Goal: Task Accomplishment & Management: Use online tool/utility

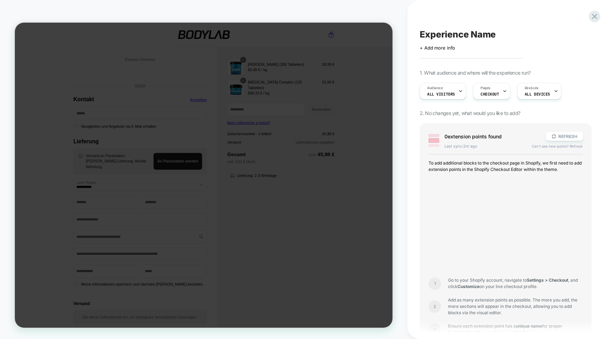
click at [562, 131] on div "0 extension point s found REFRESH Last sync: 2m ago Can't see new points? Refre…" at bounding box center [506, 243] width 172 height 241
click at [562, 134] on button "REFRESH" at bounding box center [564, 136] width 37 height 9
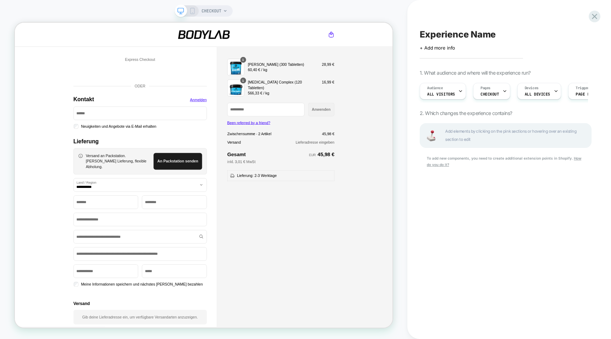
scroll to position [0, 0]
click at [599, 15] on icon at bounding box center [595, 17] width 10 height 10
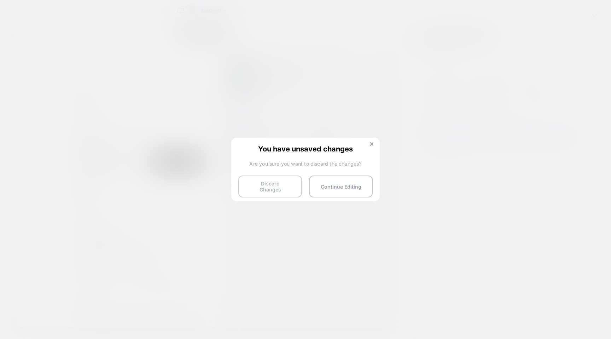
click at [274, 186] on button "Discard Changes" at bounding box center [270, 186] width 64 height 22
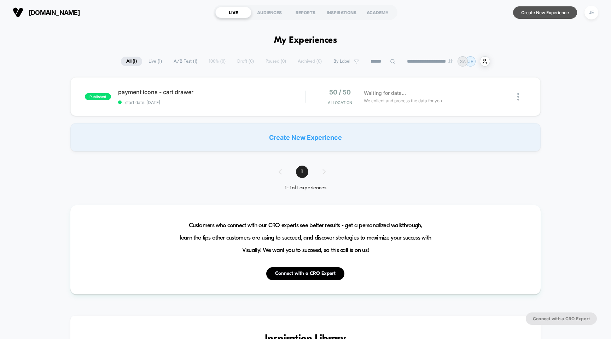
click at [566, 7] on button "Create New Experience" at bounding box center [545, 12] width 64 height 12
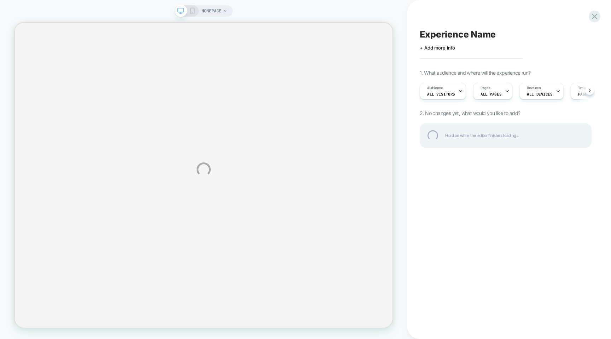
click at [214, 9] on div "HOMEPAGE Experience Name Click to edit experience details + Add more info 1. Wh…" at bounding box center [305, 169] width 611 height 339
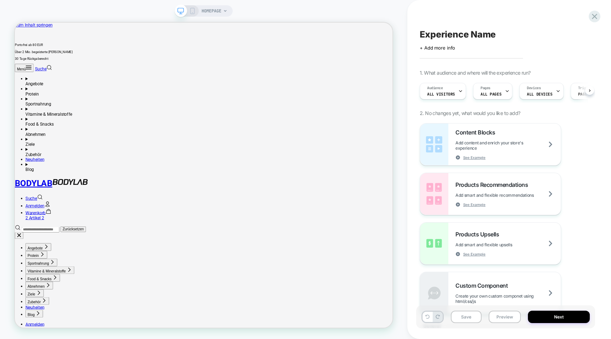
scroll to position [0, 0]
click at [219, 8] on span "HOMEPAGE" at bounding box center [212, 10] width 20 height 11
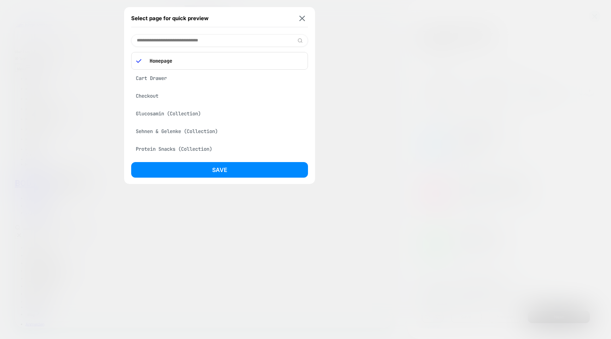
click at [156, 99] on div "Checkout" at bounding box center [219, 95] width 177 height 13
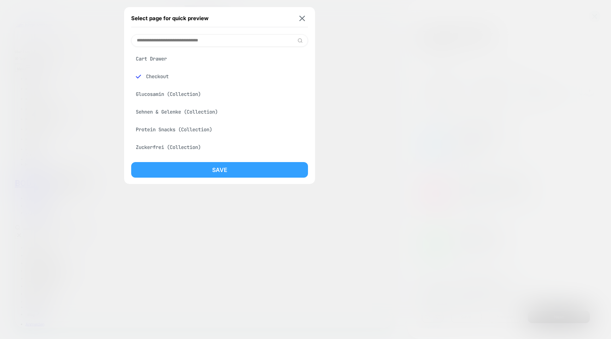
click at [239, 164] on button "Save" at bounding box center [219, 170] width 177 height 16
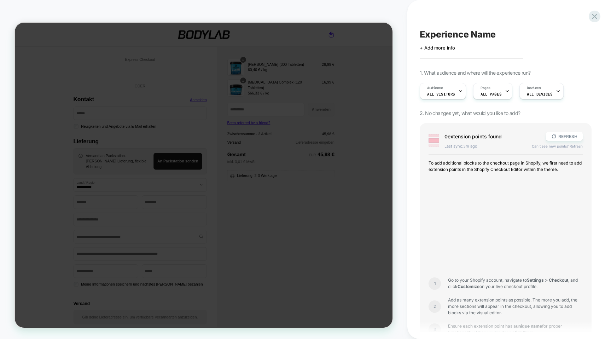
scroll to position [0, 0]
click at [561, 139] on button "REFRESH" at bounding box center [564, 136] width 37 height 9
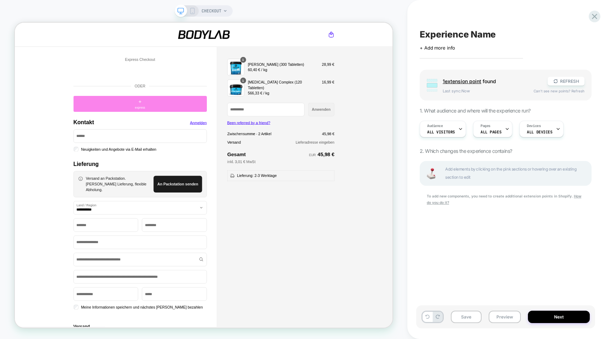
click at [191, 124] on div "+ express" at bounding box center [182, 130] width 178 height 21
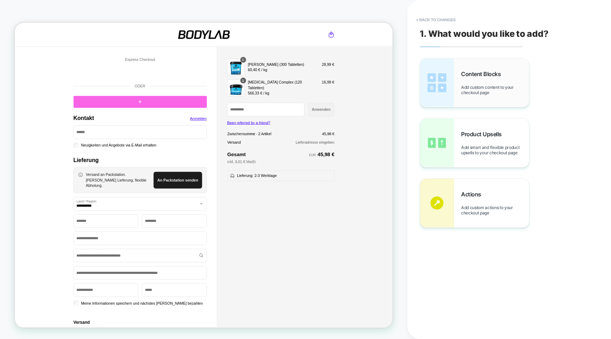
click at [485, 82] on div "Content Blocks Add custom content to your checkout page" at bounding box center [495, 82] width 68 height 25
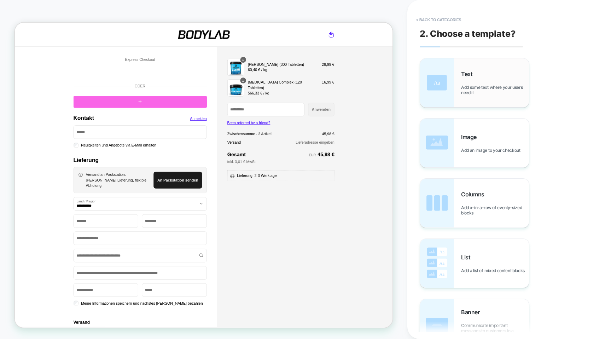
click at [485, 89] on span "Add some text where your users need it" at bounding box center [495, 90] width 68 height 11
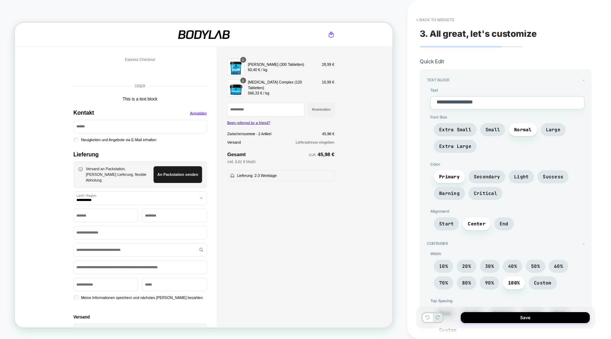
click at [479, 98] on textarea "**********" at bounding box center [508, 102] width 154 height 13
paste textarea "**********"
type textarea "*"
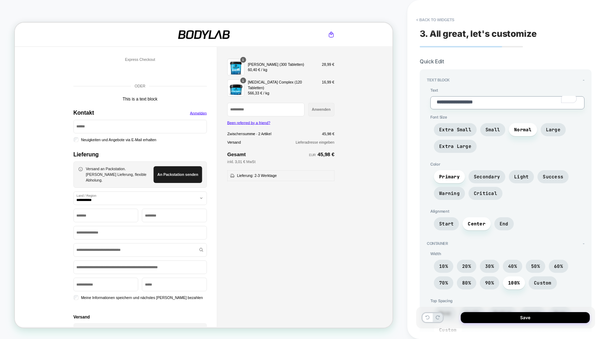
type textarea "**********"
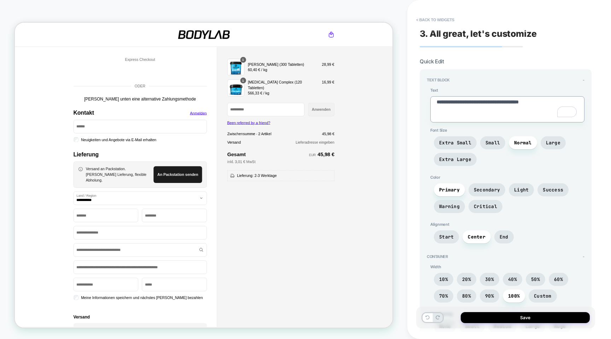
type textarea "*"
type textarea "**********"
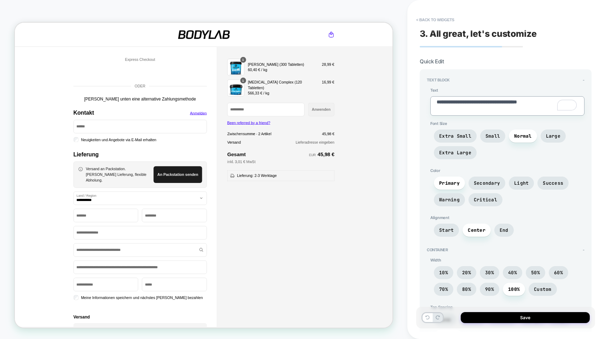
type textarea "*"
type textarea "**********"
type textarea "*"
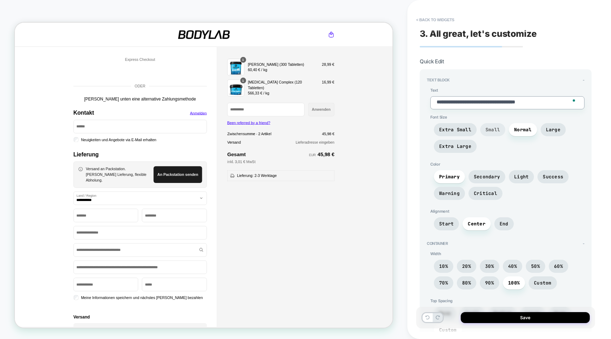
type textarea "**********"
click at [494, 130] on span "Small" at bounding box center [493, 130] width 15 height 6
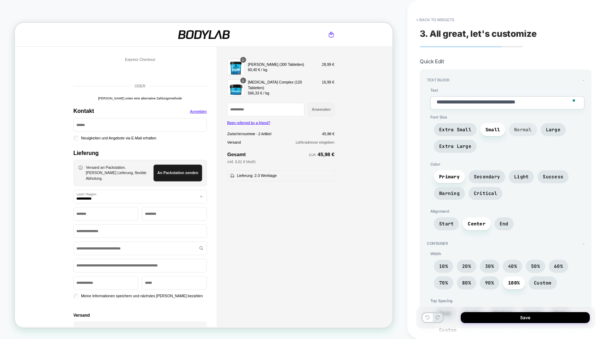
click at [517, 133] on span "Normal" at bounding box center [523, 129] width 28 height 13
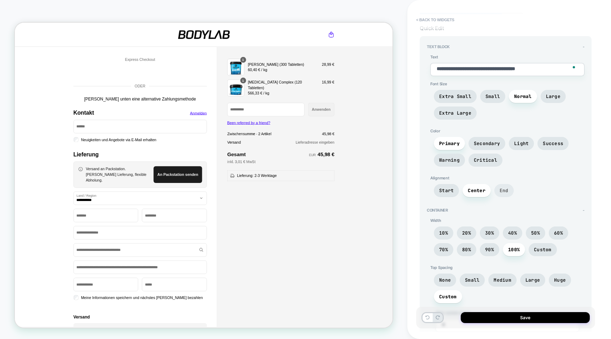
scroll to position [35, 0]
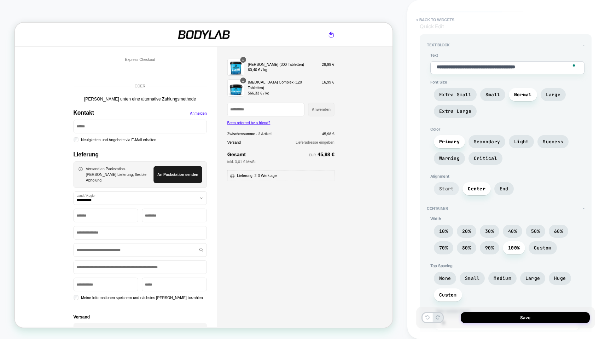
click at [450, 188] on span "Start" at bounding box center [446, 189] width 15 height 6
click at [473, 188] on span "Center" at bounding box center [477, 189] width 18 height 6
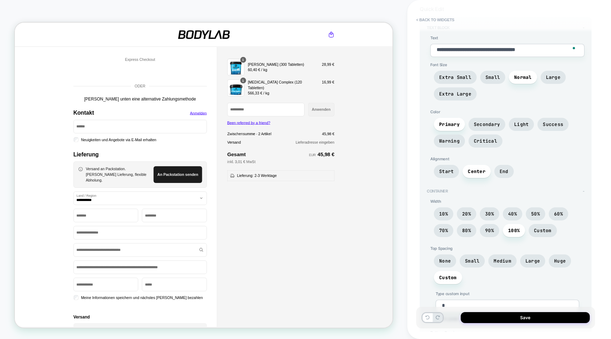
scroll to position [53, 0]
click at [493, 229] on span "90%" at bounding box center [489, 230] width 9 height 6
click at [469, 227] on span "80%" at bounding box center [466, 230] width 9 height 6
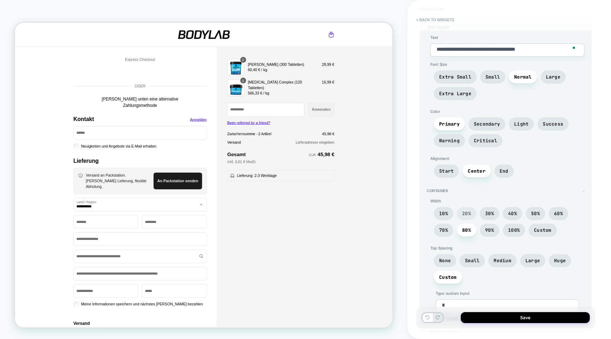
click at [468, 215] on span "20%" at bounding box center [466, 213] width 19 height 13
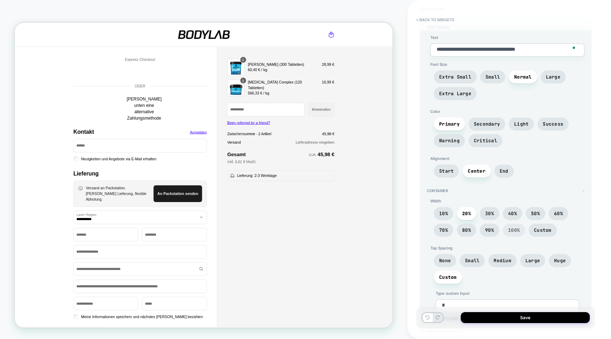
click at [523, 230] on span "100%" at bounding box center [514, 230] width 22 height 13
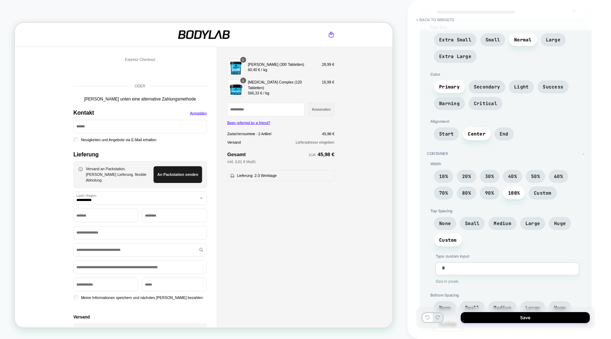
scroll to position [93, 0]
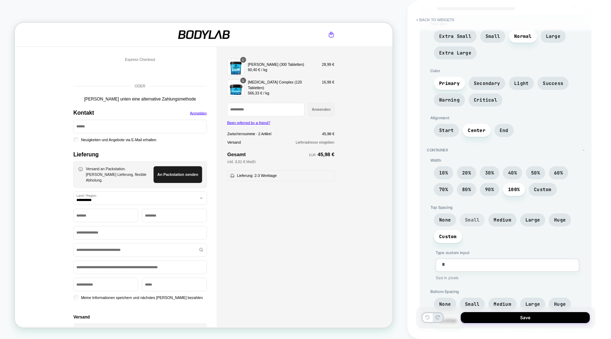
click at [475, 218] on span "Small" at bounding box center [472, 220] width 15 height 6
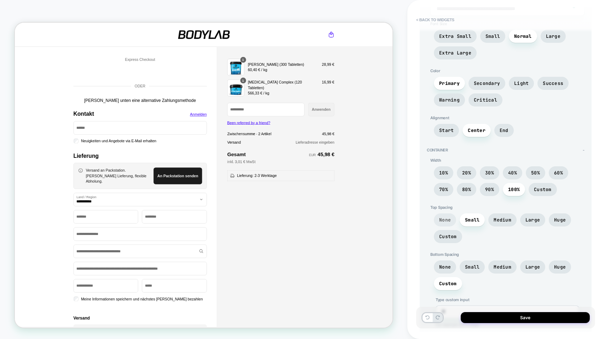
click at [446, 219] on span "None" at bounding box center [445, 220] width 12 height 6
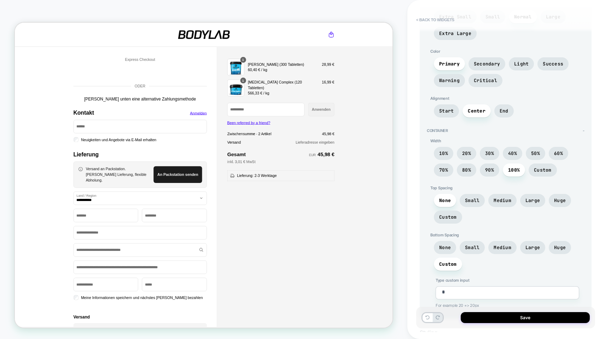
scroll to position [114, 0]
click at [448, 243] on span "None" at bounding box center [445, 246] width 12 height 6
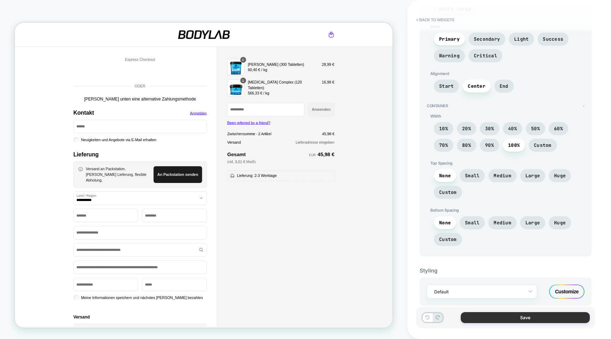
click at [507, 315] on button "Save" at bounding box center [525, 317] width 129 height 11
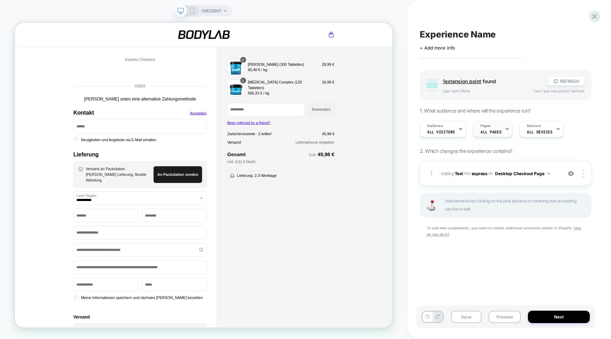
click at [499, 134] on div "Pages ALL PAGES" at bounding box center [491, 129] width 35 height 16
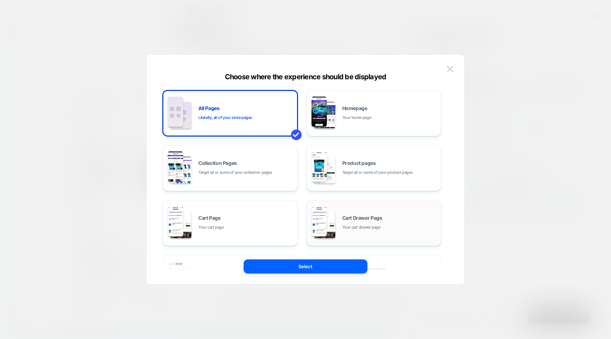
scroll to position [25, 0]
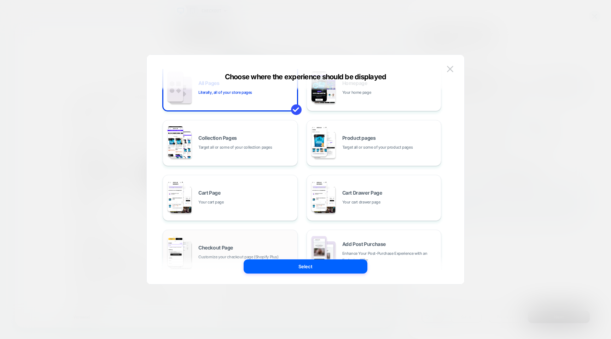
click at [268, 241] on div "Checkout Page Customize your checkout page (Shopify Plus)" at bounding box center [230, 252] width 127 height 39
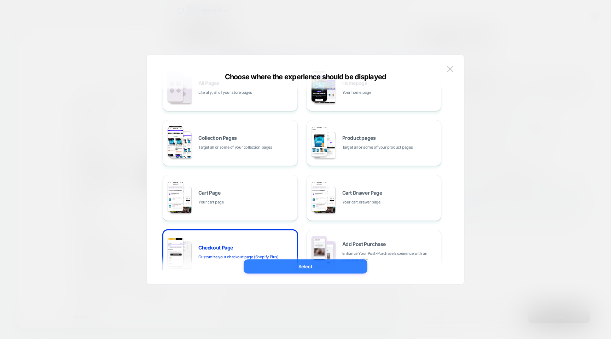
click at [299, 265] on button "Select" at bounding box center [306, 266] width 124 height 14
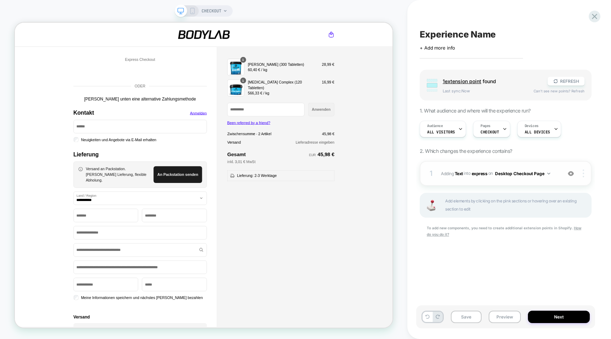
click at [584, 169] on img at bounding box center [583, 173] width 1 height 8
click at [583, 173] on img at bounding box center [583, 173] width 1 height 8
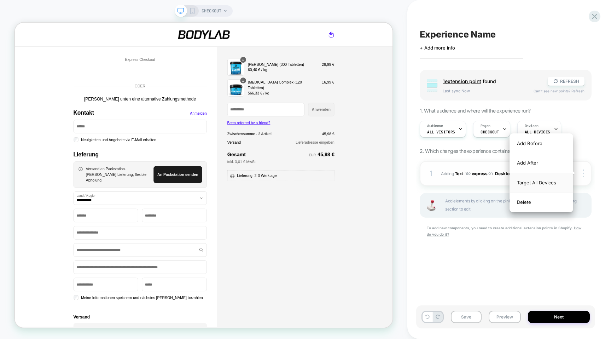
click at [554, 185] on div "Target All Devices" at bounding box center [541, 182] width 63 height 19
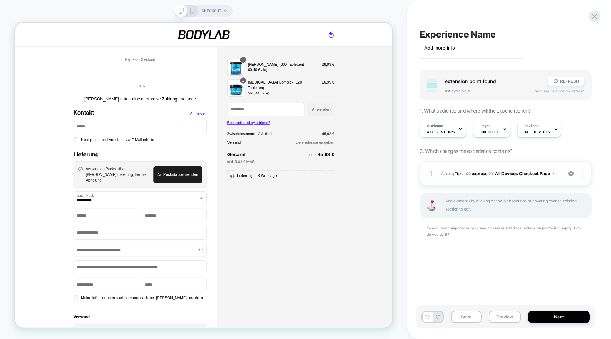
click at [584, 171] on div at bounding box center [584, 173] width 13 height 8
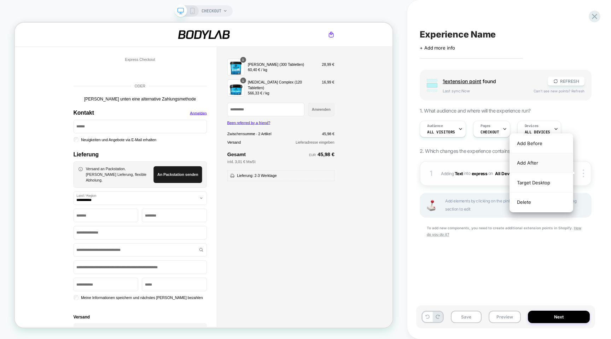
click at [536, 162] on div "Add After" at bounding box center [541, 162] width 63 height 19
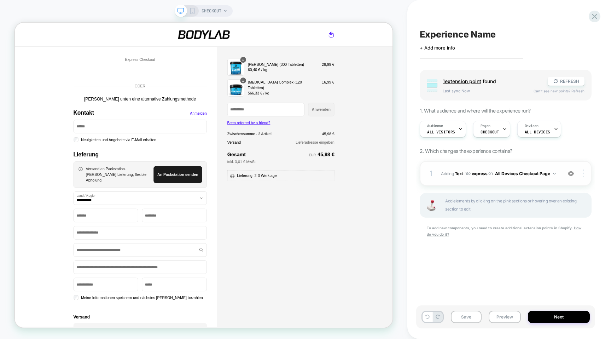
click at [584, 175] on div at bounding box center [584, 173] width 13 height 8
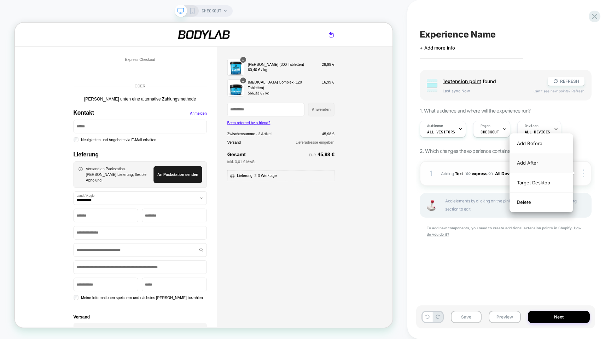
click at [533, 168] on div "Add After" at bounding box center [541, 162] width 63 height 19
click at [524, 167] on div "Add After" at bounding box center [541, 162] width 63 height 19
click at [528, 145] on div "Add Before" at bounding box center [541, 143] width 63 height 19
click at [535, 165] on div "Add After" at bounding box center [541, 162] width 63 height 19
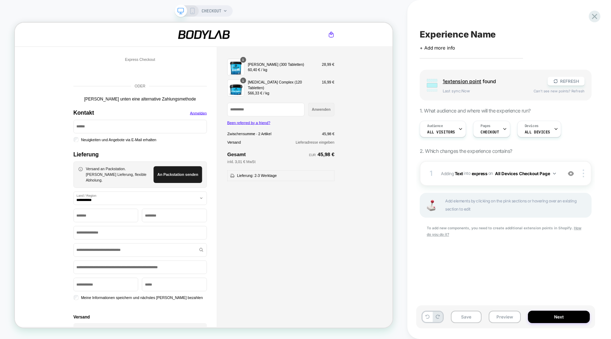
click at [491, 250] on div "1 #_loomi_addon_1755171566678 Adding Text INTO express express on All Devices C…" at bounding box center [506, 208] width 172 height 94
click at [173, 124] on span "[PERSON_NAME] unten eine alternative Zahlungsmethode" at bounding box center [181, 124] width 149 height 6
click at [175, 125] on div at bounding box center [182, 124] width 178 height 8
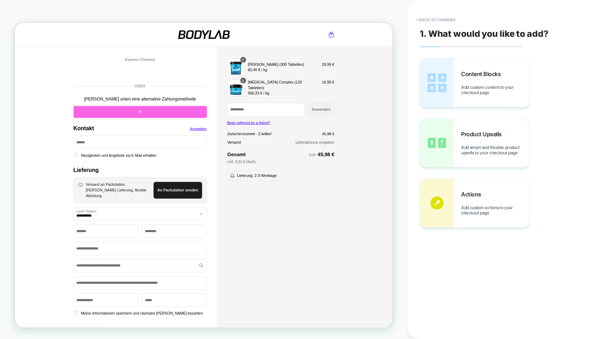
click at [190, 120] on div "ODER" at bounding box center [182, 109] width 178 height 23
click at [196, 107] on div "ODER" at bounding box center [182, 107] width 178 height 7
click at [194, 119] on div "ODER" at bounding box center [182, 109] width 178 height 23
click at [191, 123] on div at bounding box center [182, 124] width 178 height 8
click at [170, 147] on div "Kontakt" at bounding box center [182, 142] width 178 height 16
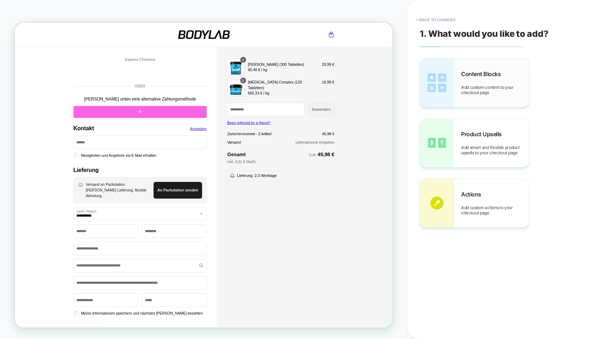
click at [468, 83] on div "Content Blocks Add custom content to your checkout page" at bounding box center [495, 82] width 68 height 25
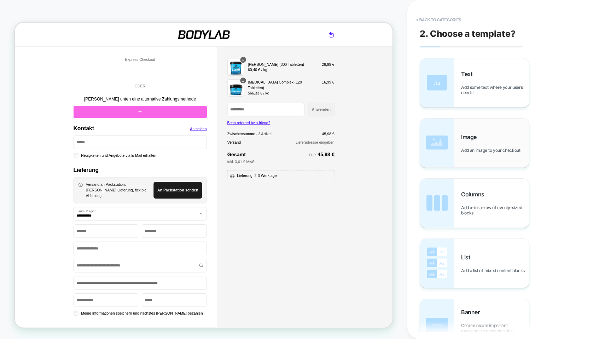
click at [478, 143] on div "Image Add an image to your checkout" at bounding box center [495, 142] width 68 height 19
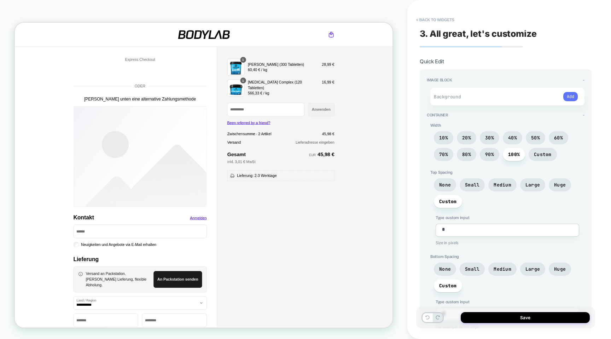
click at [571, 95] on button "Add" at bounding box center [571, 96] width 15 height 9
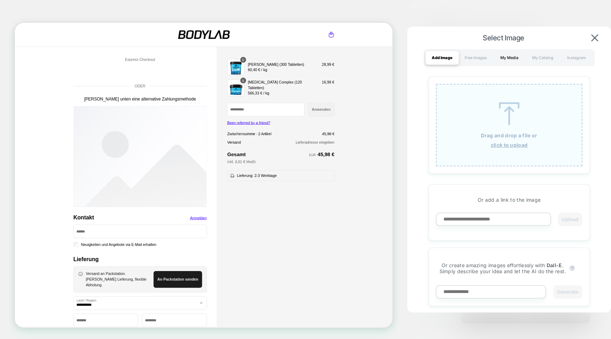
click at [509, 52] on div "My Media" at bounding box center [510, 58] width 34 height 14
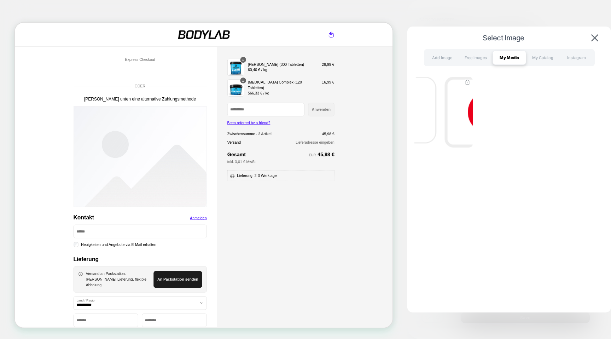
click at [466, 116] on img at bounding box center [444, 112] width 58 height 71
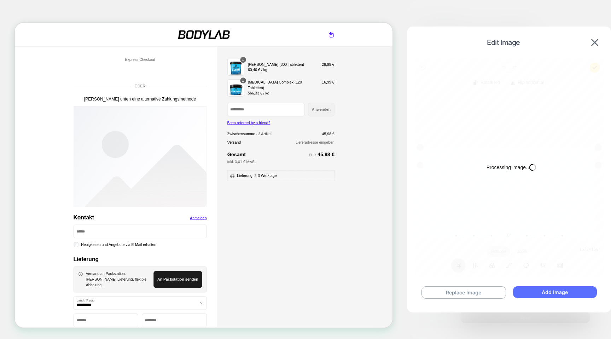
click at [565, 292] on button "Add Image" at bounding box center [555, 292] width 84 height 12
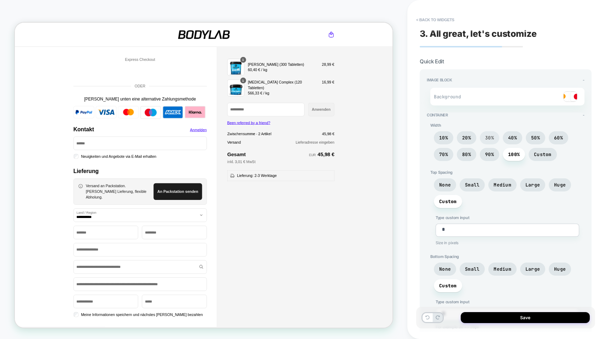
click at [486, 137] on span "30%" at bounding box center [489, 138] width 9 height 6
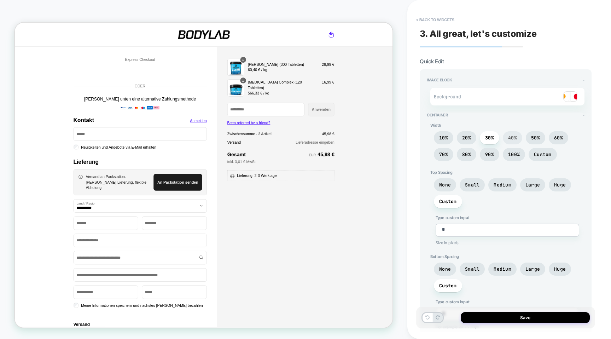
click at [509, 137] on span "40%" at bounding box center [512, 138] width 9 height 6
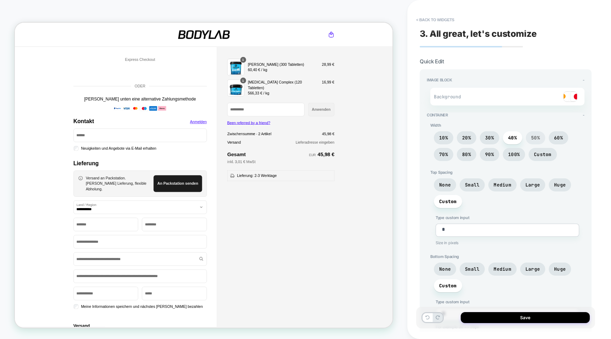
click at [528, 137] on span "50%" at bounding box center [535, 137] width 19 height 13
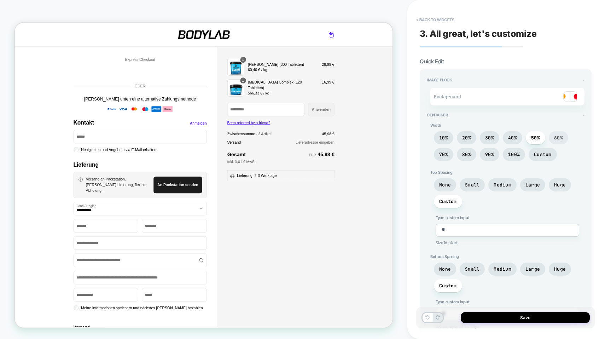
click at [552, 136] on span "60%" at bounding box center [558, 137] width 19 height 13
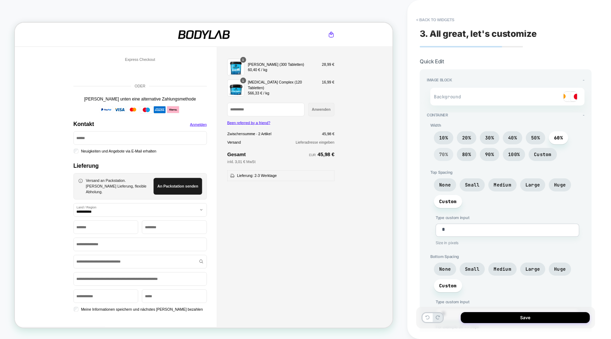
click at [447, 156] on span "70%" at bounding box center [443, 154] width 9 height 6
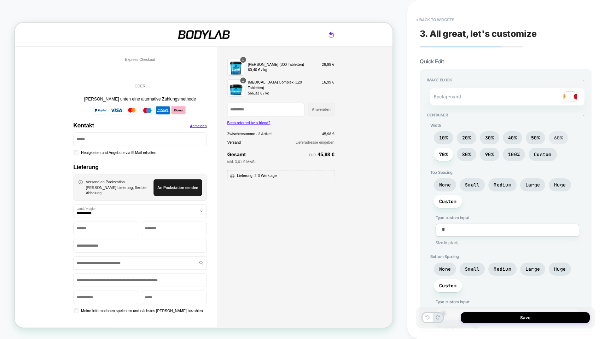
click at [558, 135] on span "60%" at bounding box center [558, 138] width 9 height 6
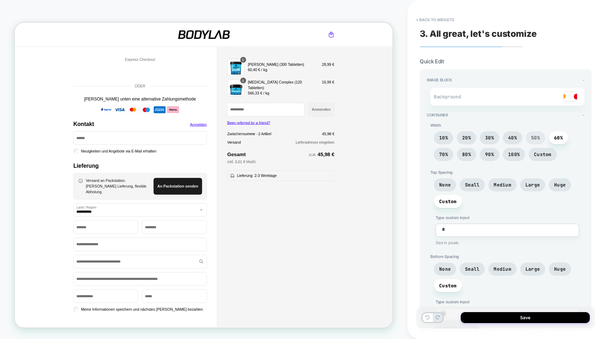
click at [537, 137] on span "50%" at bounding box center [535, 138] width 9 height 6
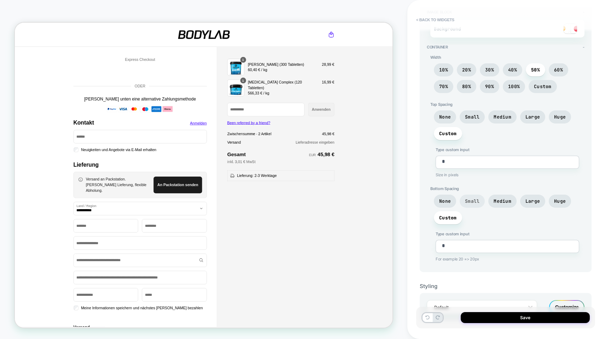
scroll to position [83, 0]
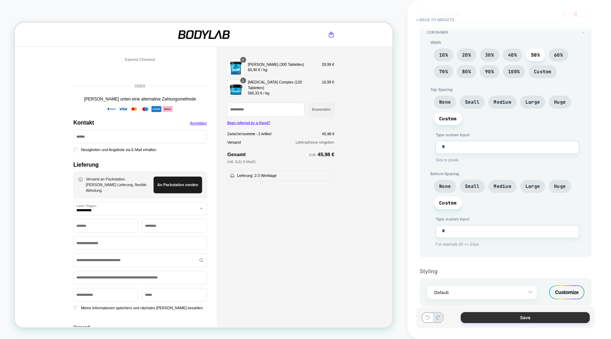
click at [522, 320] on button "Save" at bounding box center [525, 317] width 129 height 11
type textarea "*"
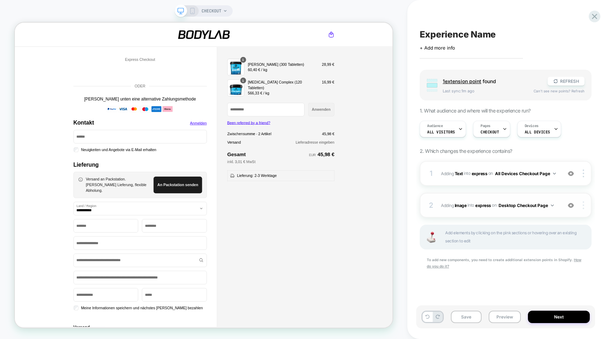
click at [585, 205] on div at bounding box center [584, 205] width 13 height 8
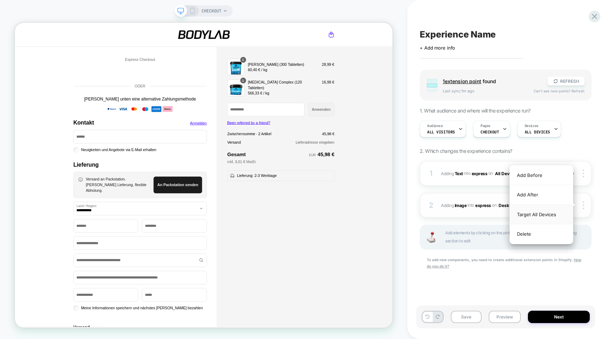
click at [544, 217] on div "Target All Devices" at bounding box center [541, 214] width 63 height 19
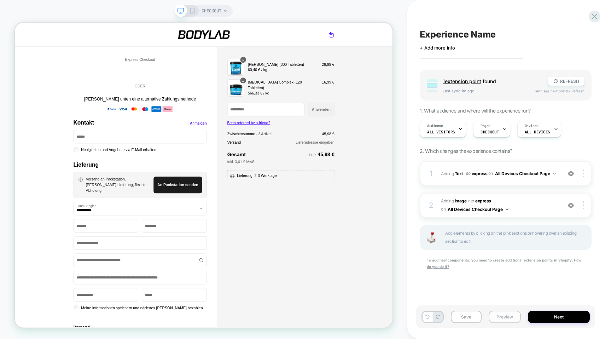
click at [507, 318] on button "Preview" at bounding box center [505, 317] width 32 height 12
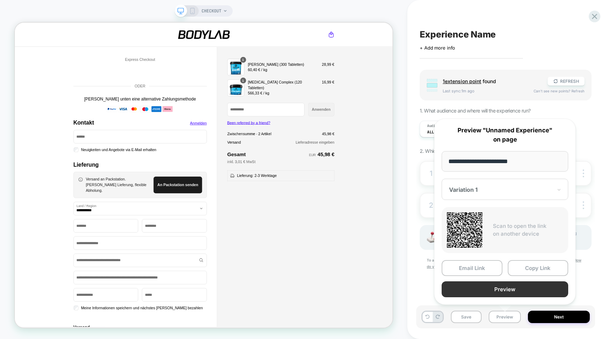
click at [485, 290] on button "Preview" at bounding box center [505, 289] width 127 height 16
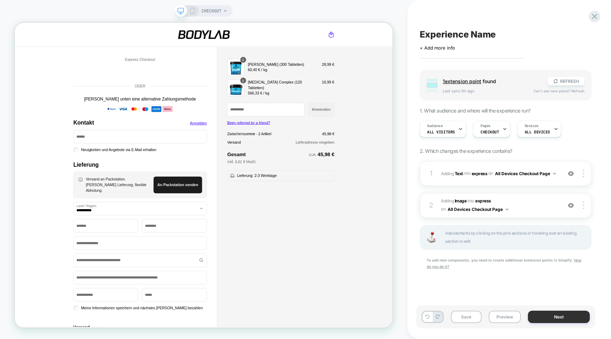
click at [564, 315] on button "Next" at bounding box center [559, 317] width 62 height 12
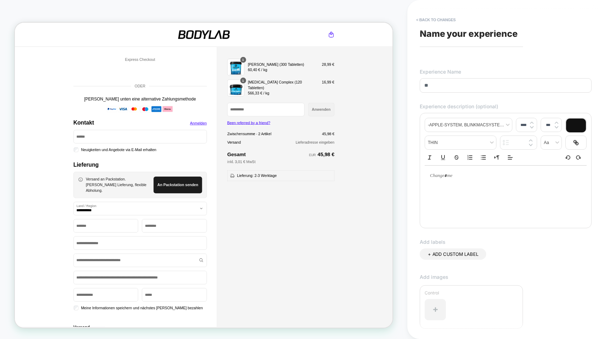
type input "*"
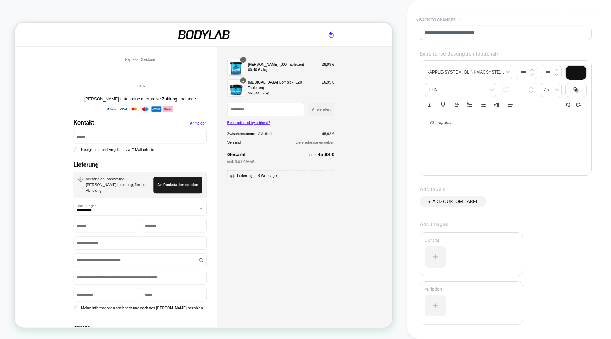
scroll to position [103, 0]
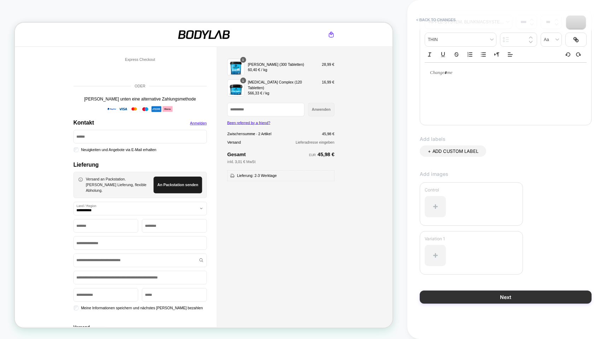
type input "**********"
click at [517, 299] on button "Next" at bounding box center [506, 296] width 172 height 13
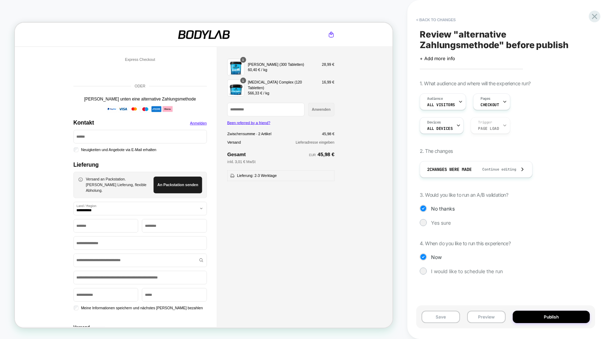
click at [517, 299] on div "Review " alternative Zahlungsmethode " before publish Click to edit experience …" at bounding box center [505, 169] width 179 height 325
click at [436, 226] on div "Yes sure" at bounding box center [506, 222] width 172 height 7
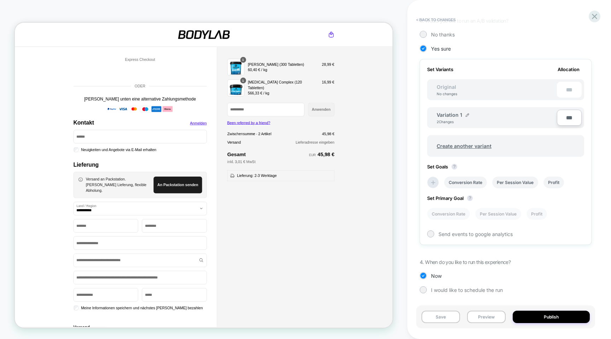
scroll to position [174, 0]
click at [473, 182] on li "Conversion Rate" at bounding box center [465, 182] width 43 height 12
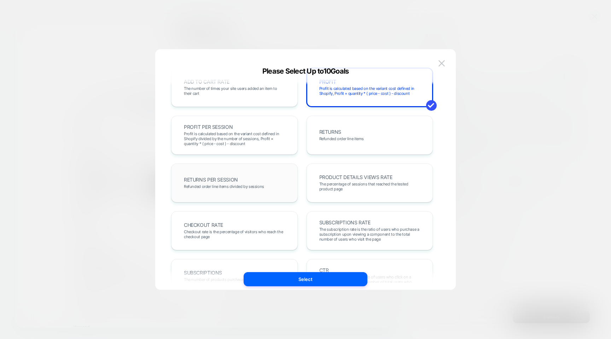
scroll to position [168, 0]
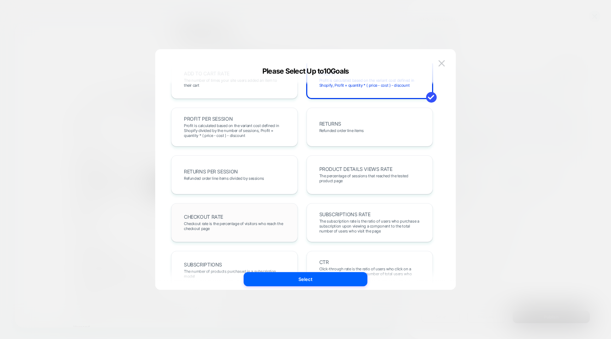
click at [267, 226] on span "Checkout rate is the percentage of visitors who reach the checkout page" at bounding box center [234, 226] width 101 height 10
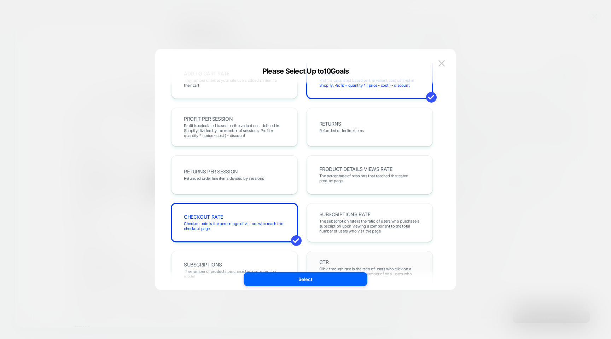
scroll to position [175, 0]
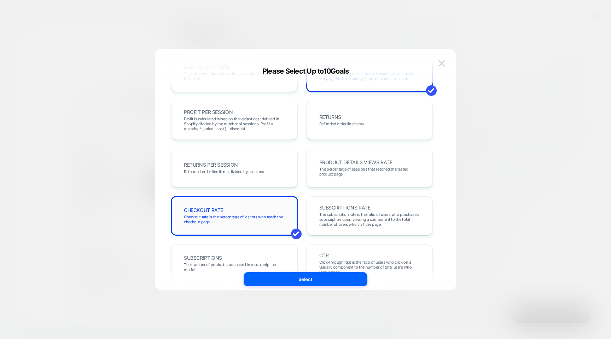
click at [260, 215] on span "Checkout rate is the percentage of visitors who reach the checkout page" at bounding box center [234, 219] width 101 height 10
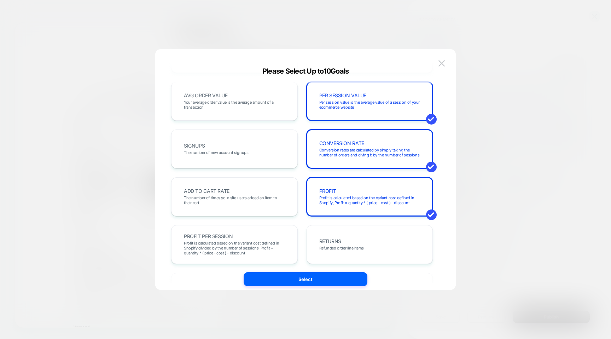
scroll to position [0, 0]
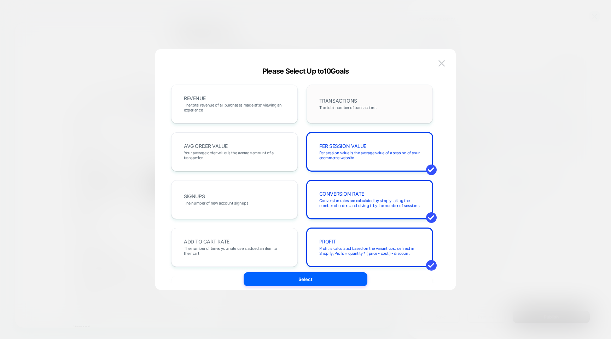
click at [339, 117] on div "TRANSACTIONS The total number of transactions" at bounding box center [370, 104] width 127 height 39
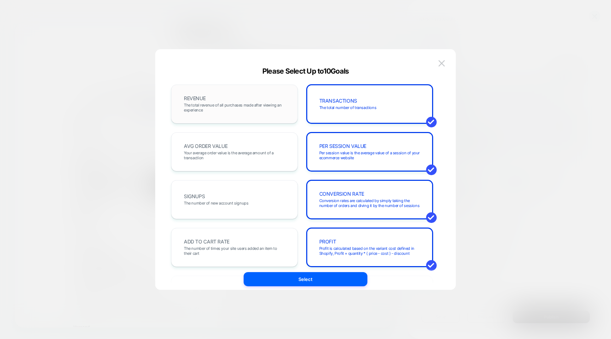
click at [271, 117] on div "REVENUE The total revenue of all purchases made after viewing an experience" at bounding box center [234, 104] width 127 height 39
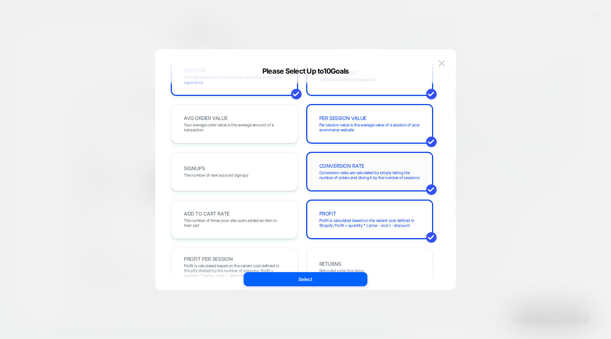
scroll to position [37, 0]
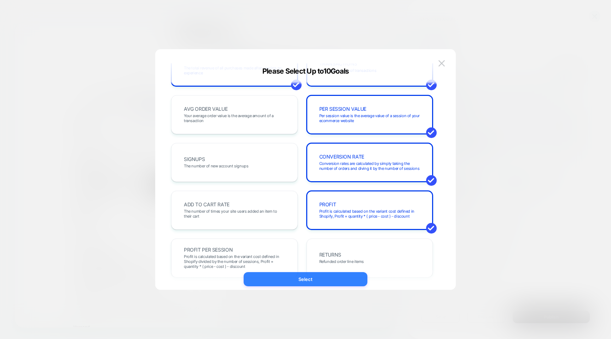
drag, startPoint x: 316, startPoint y: 271, endPoint x: 307, endPoint y: 284, distance: 15.8
click at [307, 287] on div "REVENUE The total revenue of all purchases made after viewing an experience TRA…" at bounding box center [306, 176] width 280 height 241
click at [307, 284] on button "Select" at bounding box center [306, 279] width 124 height 14
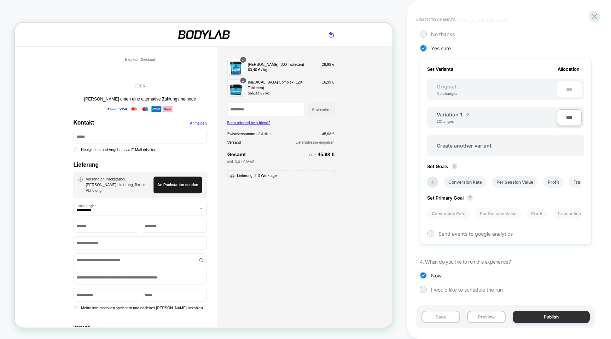
click at [545, 315] on button "Publish" at bounding box center [551, 317] width 77 height 12
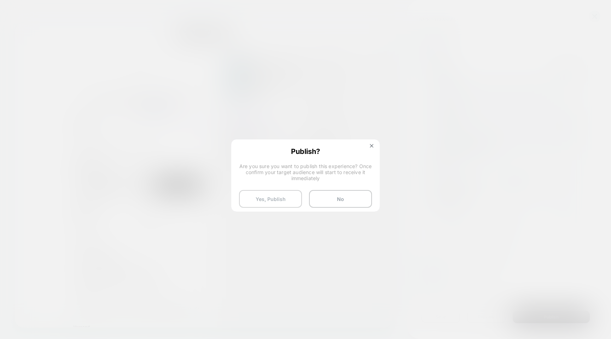
click at [277, 200] on button "Yes, Publish" at bounding box center [270, 199] width 63 height 18
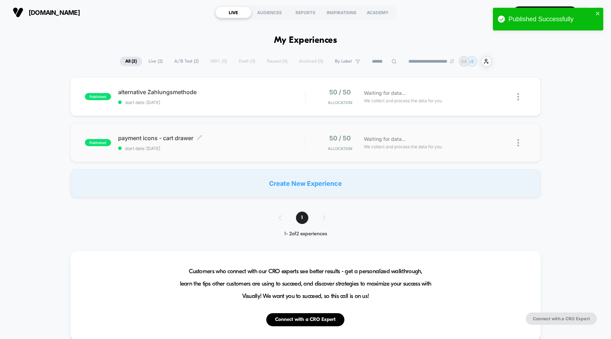
click at [146, 140] on span "payment icons - cart drawer Click to edit experience details" at bounding box center [212, 137] width 188 height 7
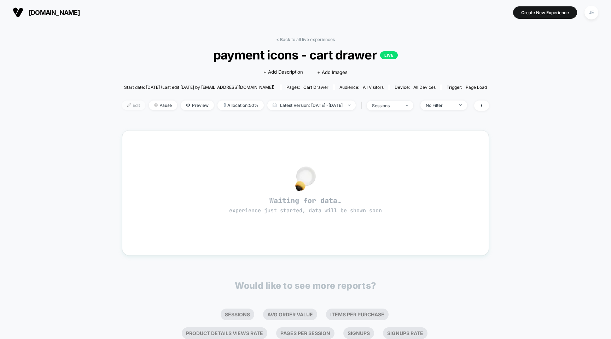
click at [122, 103] on span "Edit" at bounding box center [133, 105] width 23 height 10
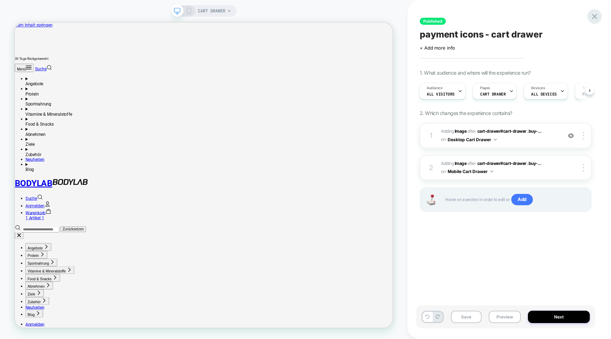
click at [596, 17] on icon at bounding box center [595, 17] width 10 height 10
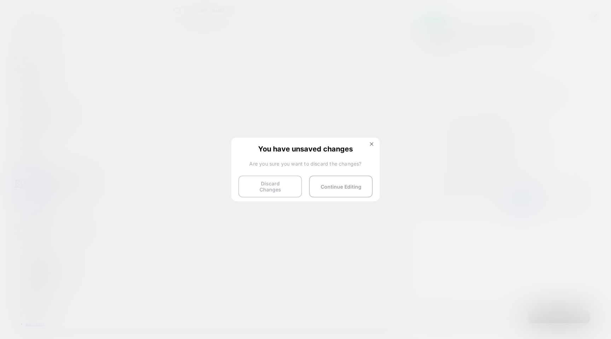
click at [291, 190] on button "Discard Changes" at bounding box center [270, 186] width 64 height 22
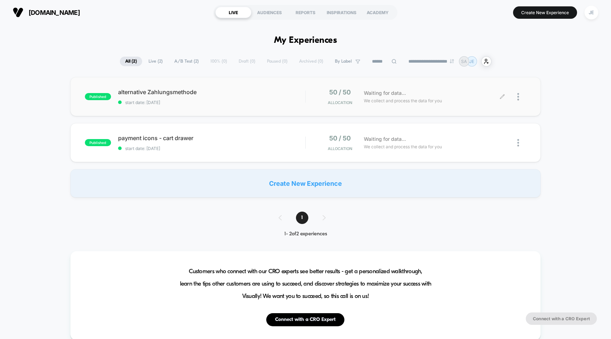
click at [513, 98] on div at bounding box center [515, 96] width 24 height 17
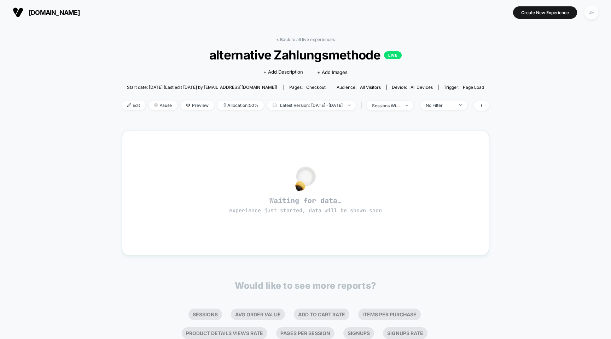
click at [592, 11] on div "JE" at bounding box center [592, 13] width 14 height 14
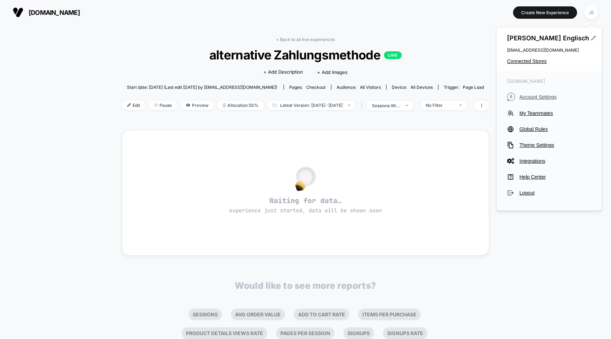
click at [533, 98] on span "Account Settings" at bounding box center [556, 97] width 72 height 6
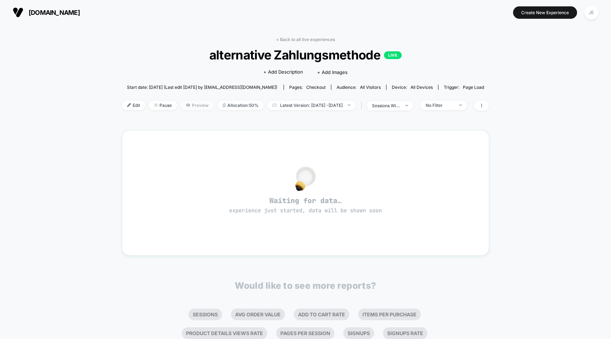
click at [181, 104] on span "Preview" at bounding box center [197, 105] width 33 height 10
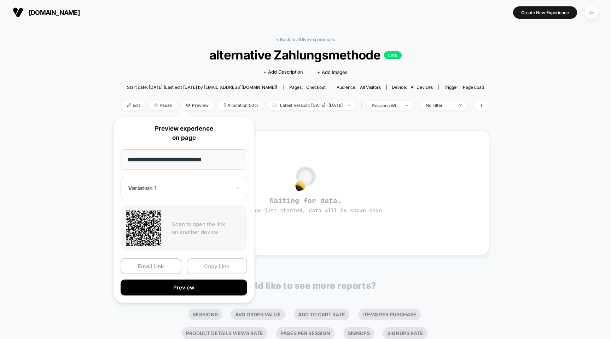
click at [227, 267] on button "Copy Link" at bounding box center [217, 266] width 61 height 16
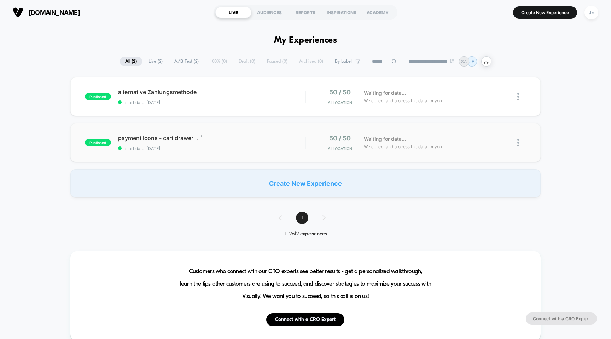
click at [180, 135] on span "payment icons - cart drawer Click to edit experience details" at bounding box center [212, 137] width 188 height 7
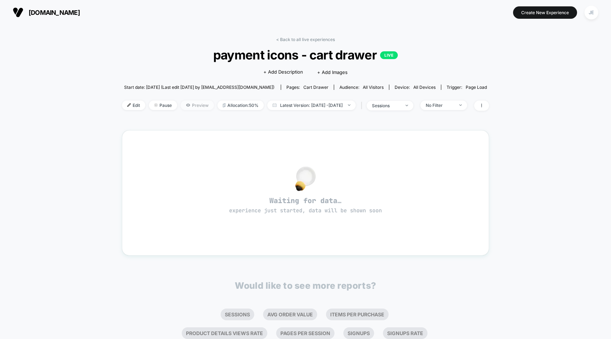
click at [181, 103] on span "Preview" at bounding box center [197, 105] width 33 height 10
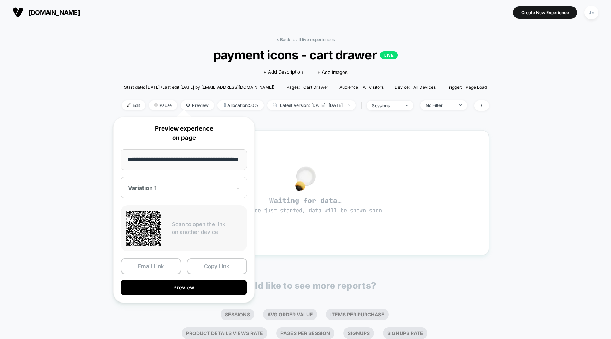
scroll to position [0, 16]
click at [213, 268] on button "Copy Link" at bounding box center [217, 267] width 61 height 16
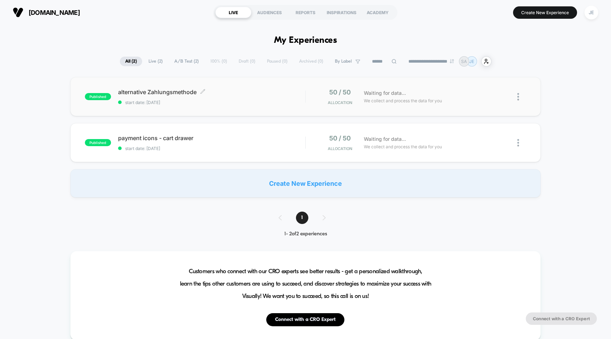
click at [148, 90] on span "alternative Zahlungsmethode Click to edit experience details" at bounding box center [212, 91] width 188 height 7
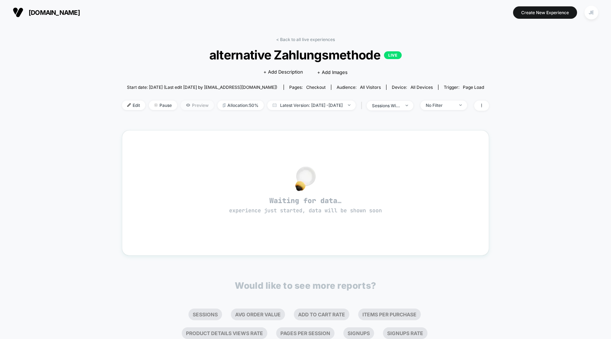
click at [192, 105] on span "Preview" at bounding box center [197, 105] width 33 height 10
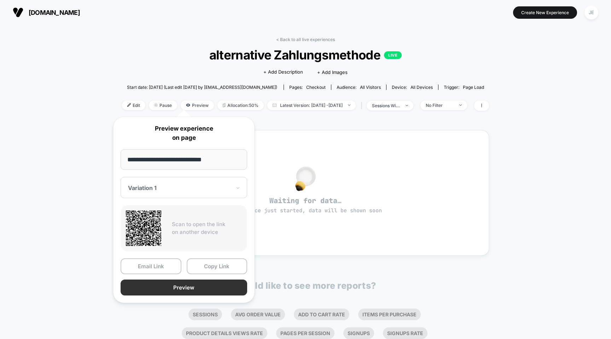
click at [173, 282] on button "Preview" at bounding box center [184, 288] width 127 height 16
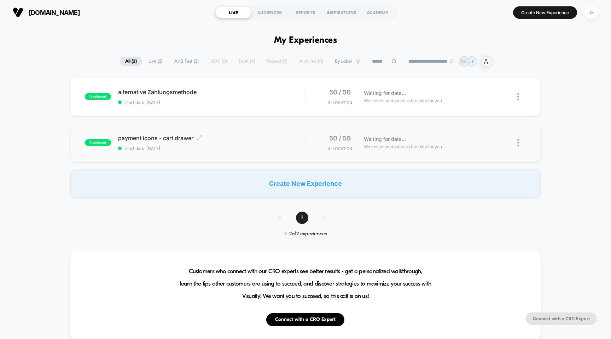
click at [184, 140] on span "payment icons - cart drawer Click to edit experience details" at bounding box center [212, 137] width 188 height 7
click at [188, 98] on div "alternative Zahlungsmethode Click to edit experience details Click to edit expe…" at bounding box center [212, 96] width 188 height 17
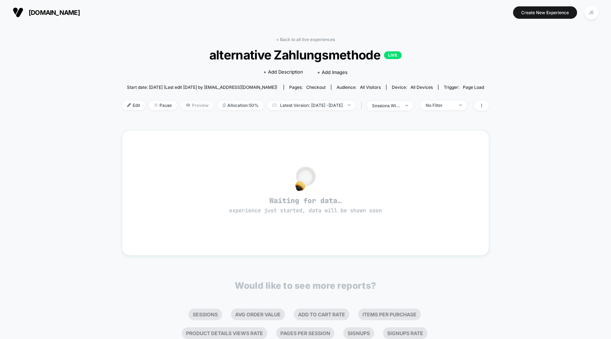
click at [181, 103] on span "Preview" at bounding box center [197, 105] width 33 height 10
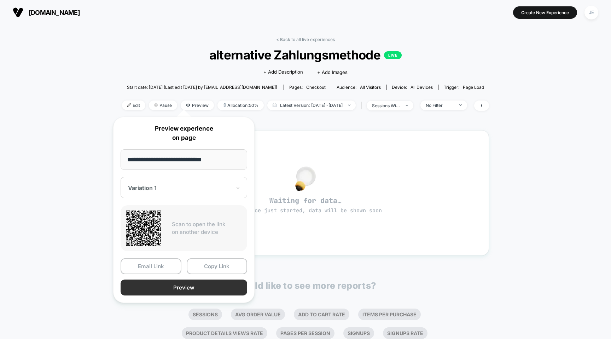
click at [180, 283] on button "Preview" at bounding box center [184, 288] width 127 height 16
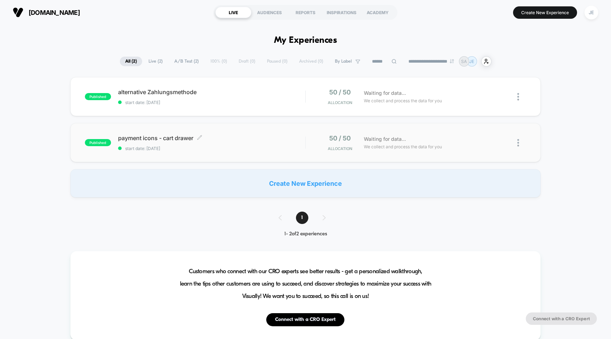
click at [262, 142] on div "payment icons - cart drawer Click to edit experience details Click to edit expe…" at bounding box center [212, 142] width 188 height 17
click at [180, 134] on span "payment icons - cart drawer Click to edit experience details" at bounding box center [212, 137] width 188 height 7
